Goal: Task Accomplishment & Management: Manage account settings

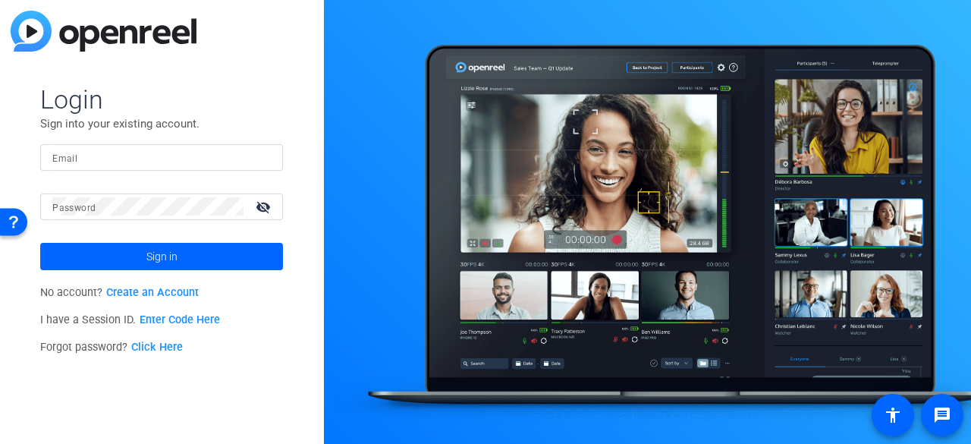
click at [159, 156] on input "Email" at bounding box center [161, 157] width 218 height 18
click at [197, 184] on mat-form-field "Email" at bounding box center [161, 168] width 243 height 49
click at [177, 162] on input "Email" at bounding box center [161, 157] width 218 height 18
type input "[EMAIL_ADDRESS][DOMAIN_NAME]"
